Goal: Transaction & Acquisition: Purchase product/service

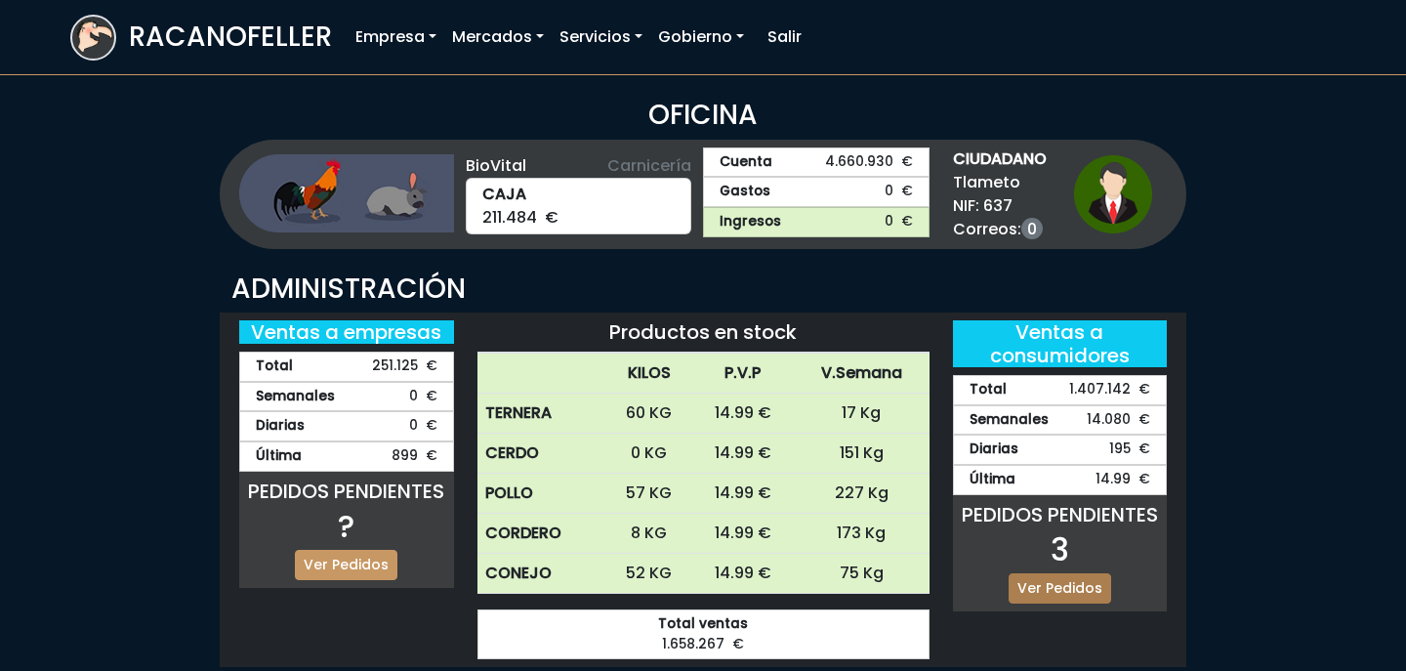
click at [1048, 583] on link "Ver Pedidos" at bounding box center [1059, 588] width 102 height 30
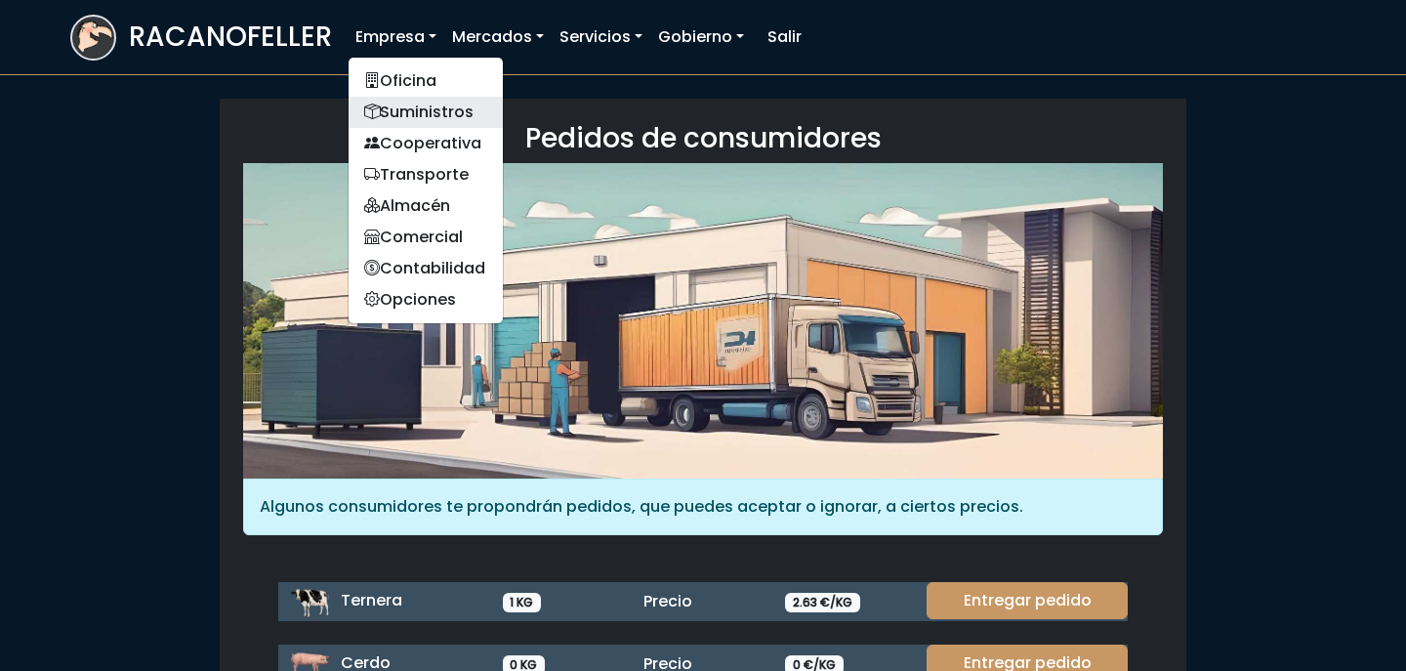
click at [423, 119] on link "Suministros" at bounding box center [425, 112] width 154 height 31
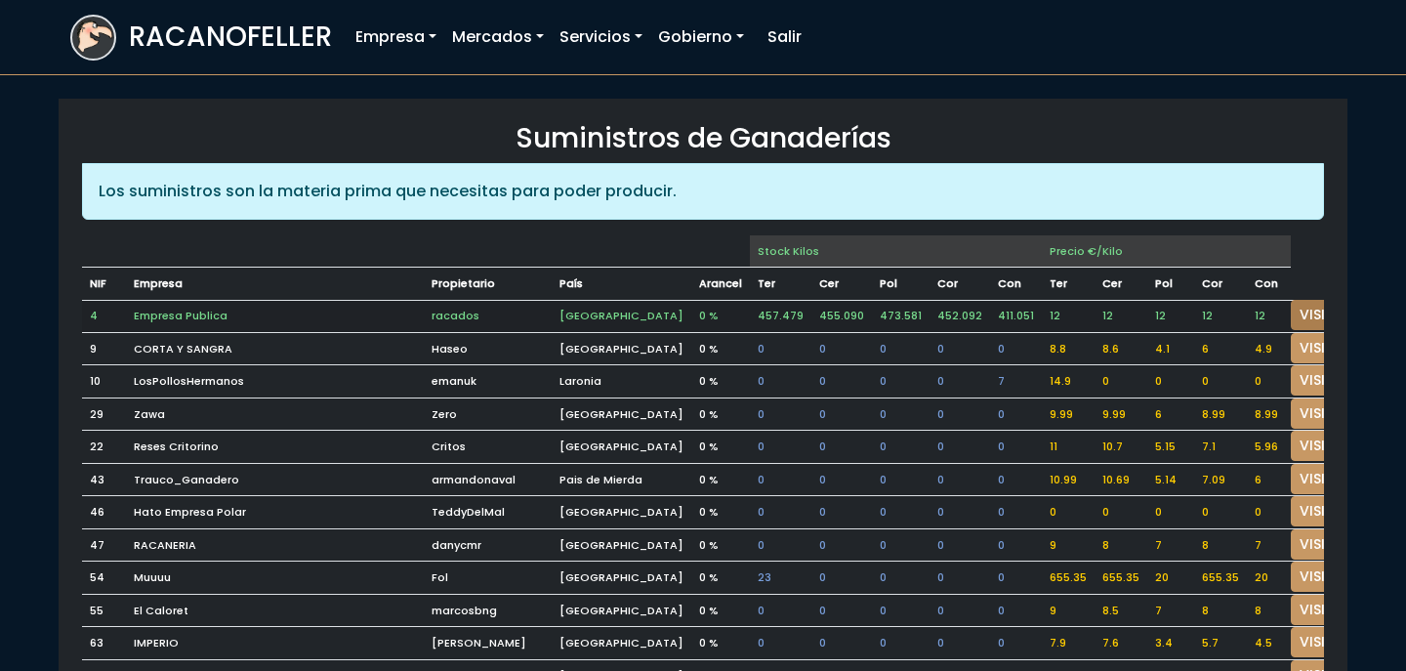
click at [1290, 310] on link "VISITAR" at bounding box center [1325, 315] width 70 height 30
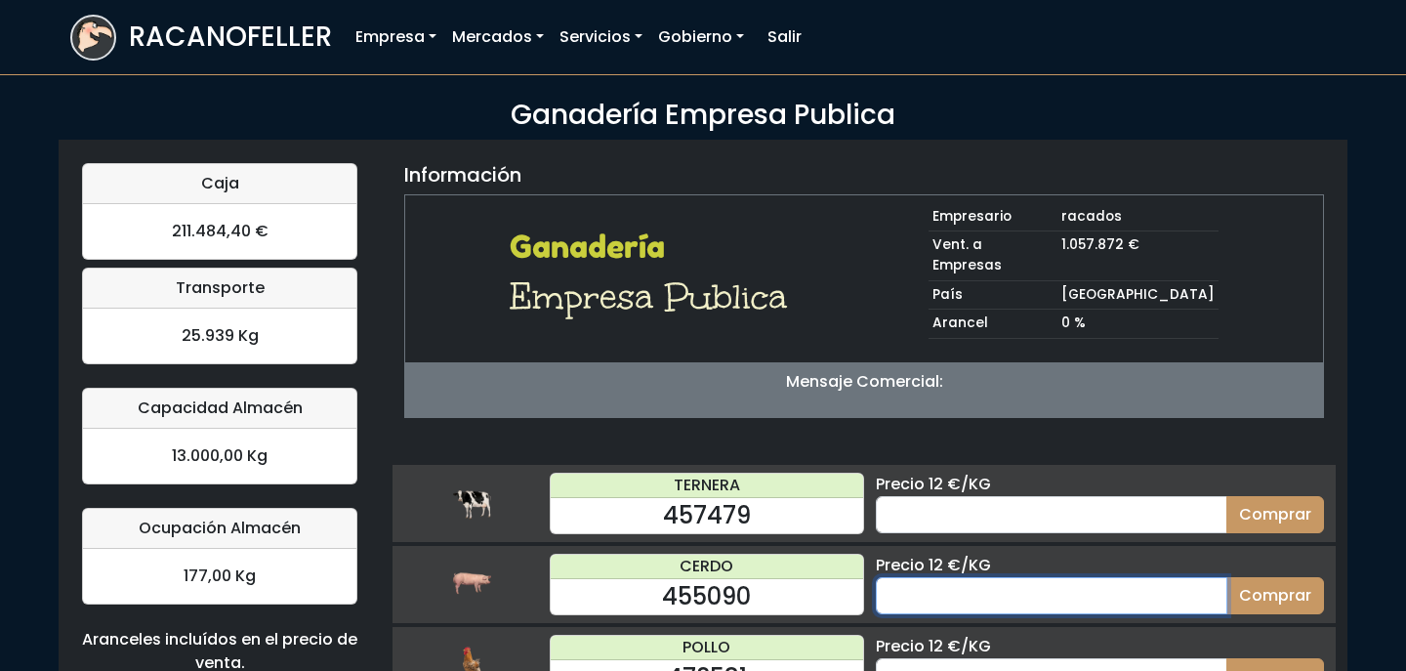
click at [942, 577] on input "number" at bounding box center [1051, 595] width 351 height 37
type input "10"
click at [1226, 577] on button "Comprar" at bounding box center [1275, 595] width 98 height 37
